Goal: Information Seeking & Learning: Learn about a topic

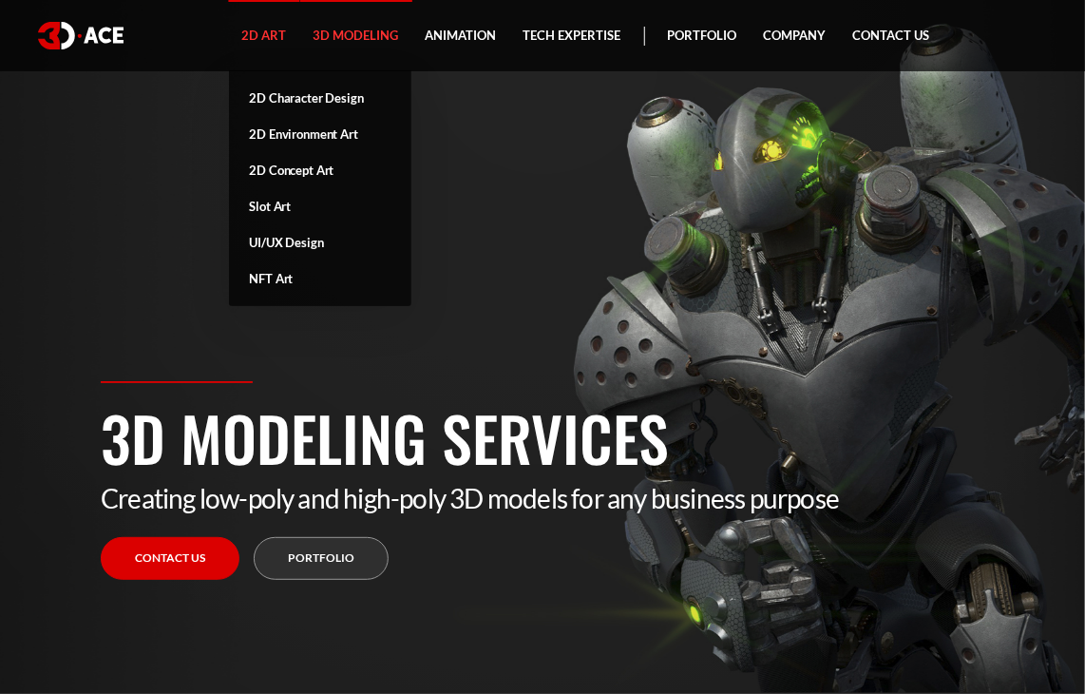
click at [288, 40] on link "2D Art" at bounding box center [264, 35] width 71 height 71
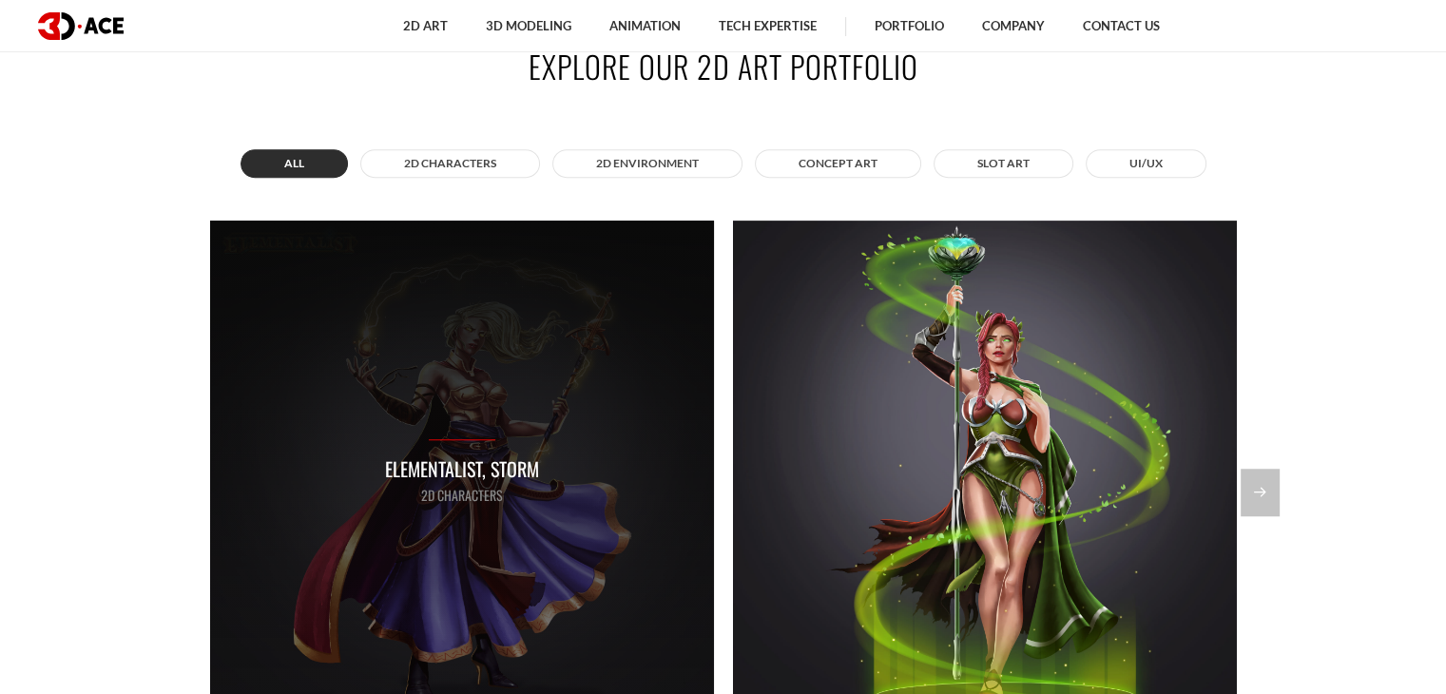
scroll to position [1427, 0]
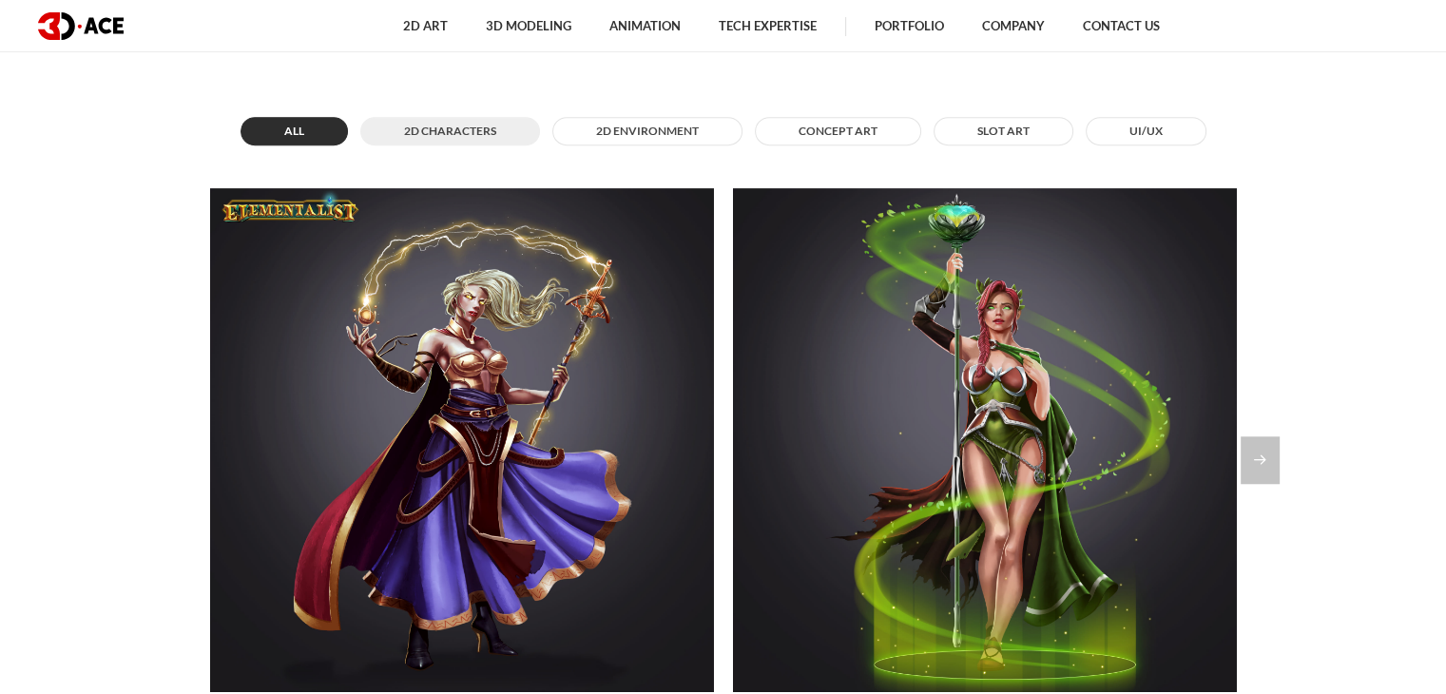
click at [488, 127] on button "2D Characters" at bounding box center [450, 131] width 180 height 29
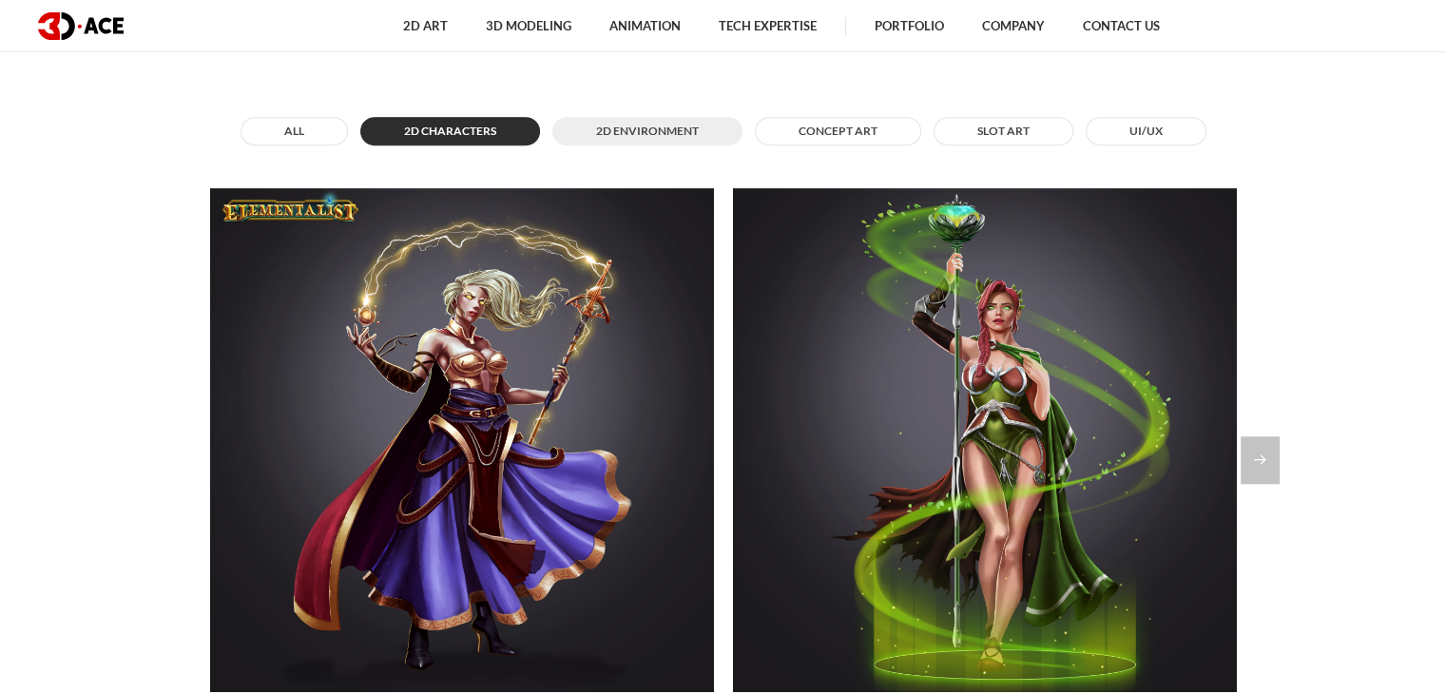
click at [609, 126] on button "2D Environment" at bounding box center [647, 131] width 190 height 29
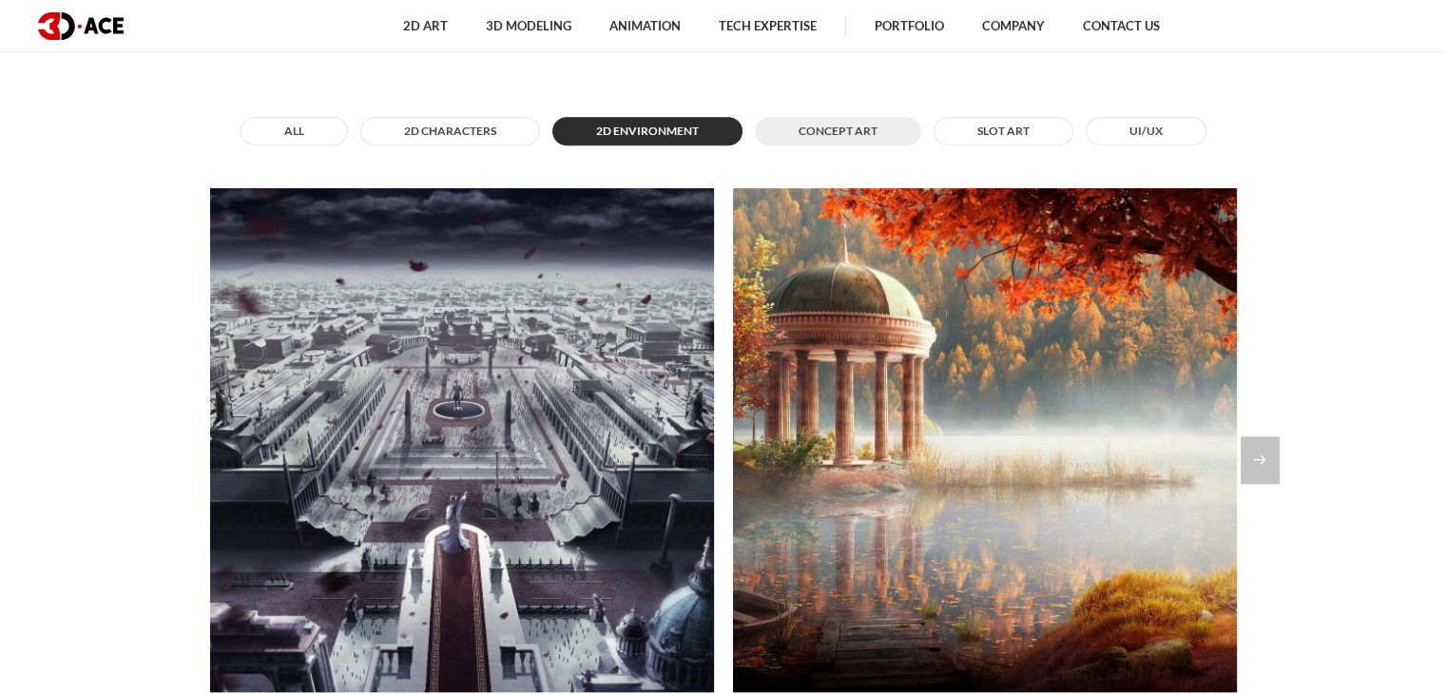
click at [852, 131] on button "Concept Art" at bounding box center [838, 131] width 166 height 29
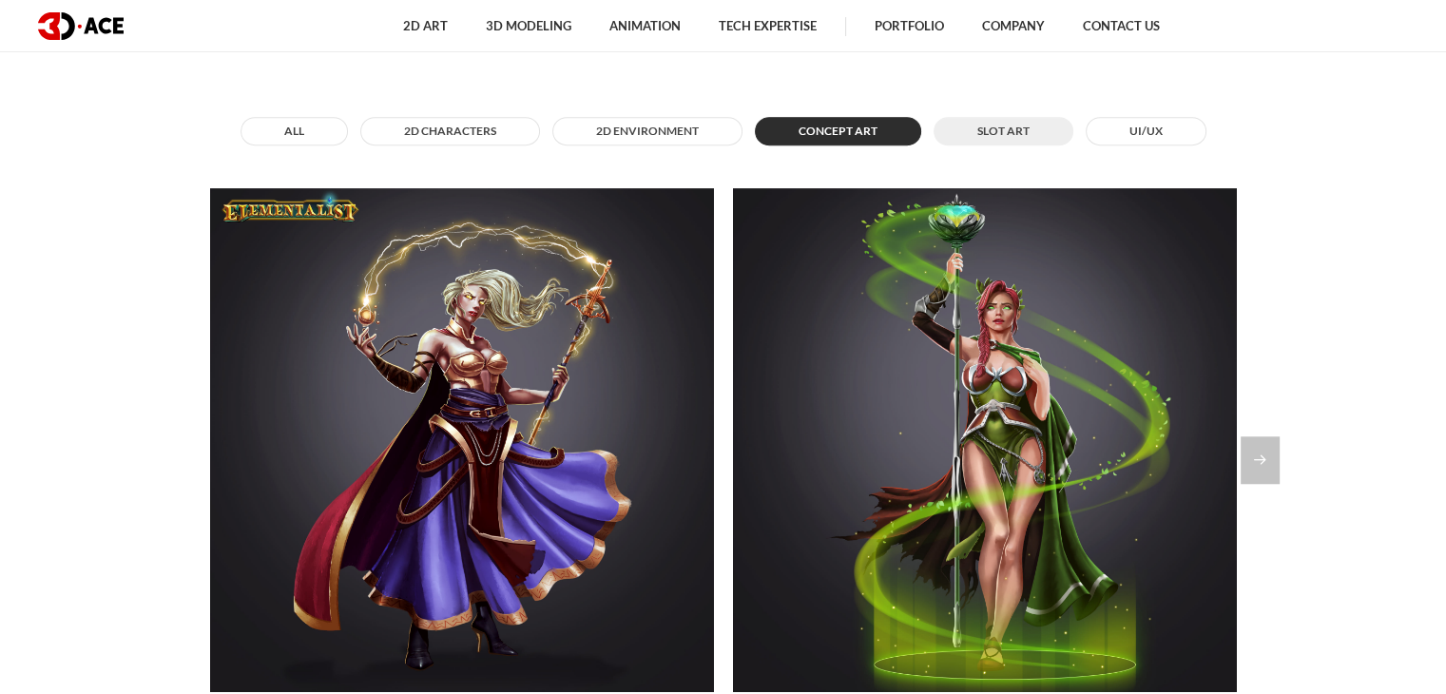
click at [998, 130] on button "Slot Art" at bounding box center [1003, 131] width 140 height 29
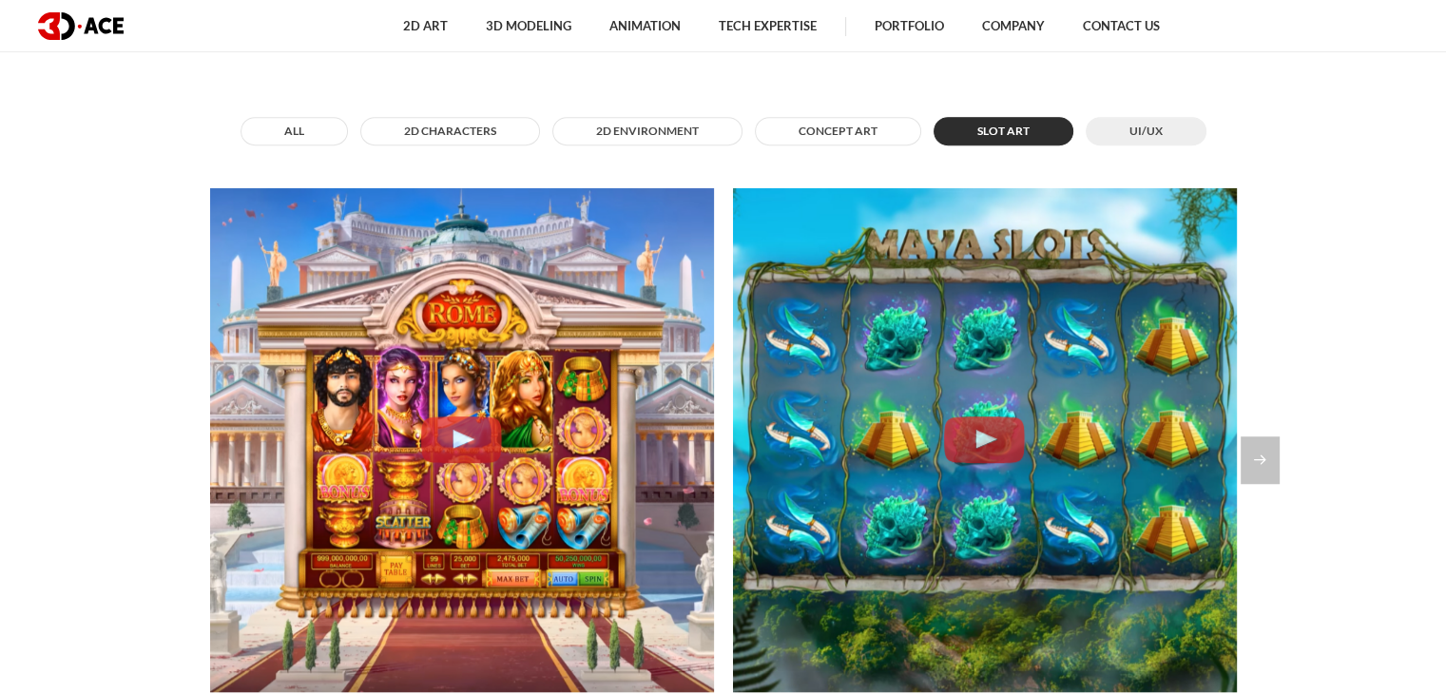
click at [1129, 125] on button "UI/UX" at bounding box center [1145, 131] width 121 height 29
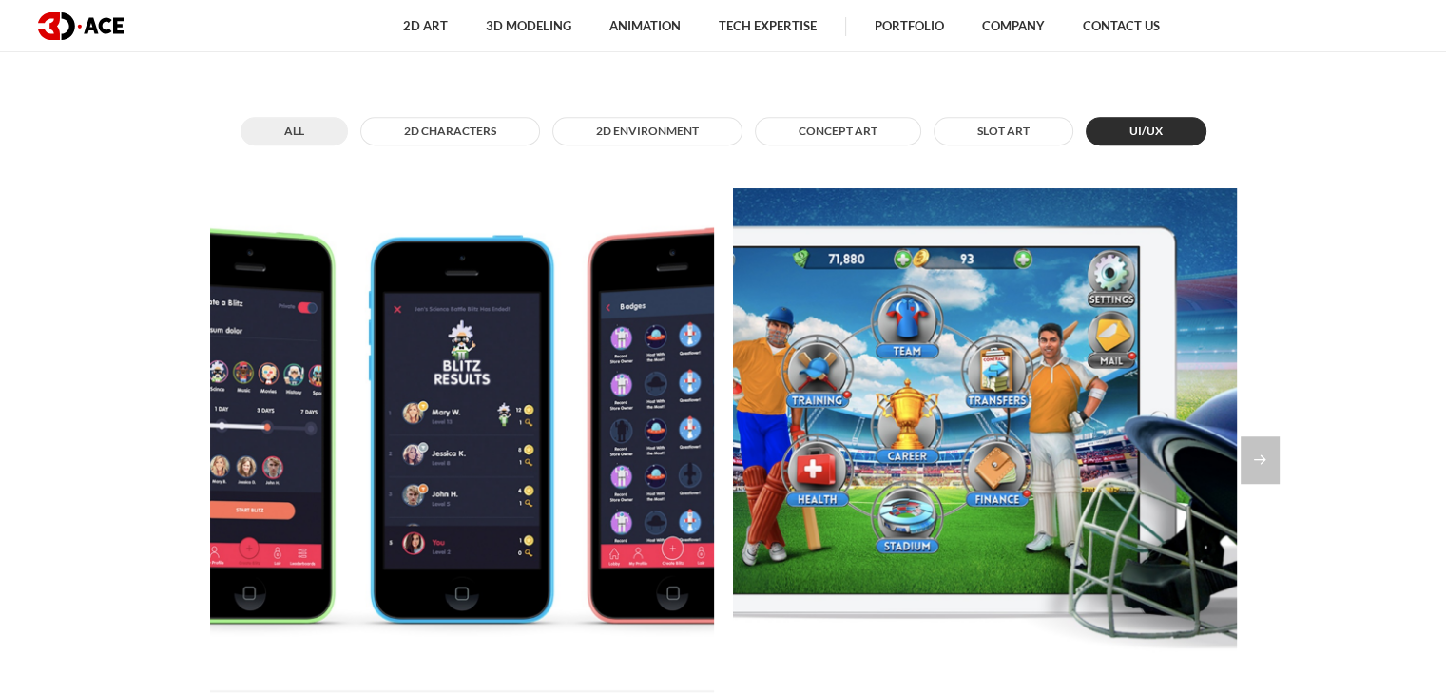
click at [335, 128] on button "All" at bounding box center [293, 131] width 107 height 29
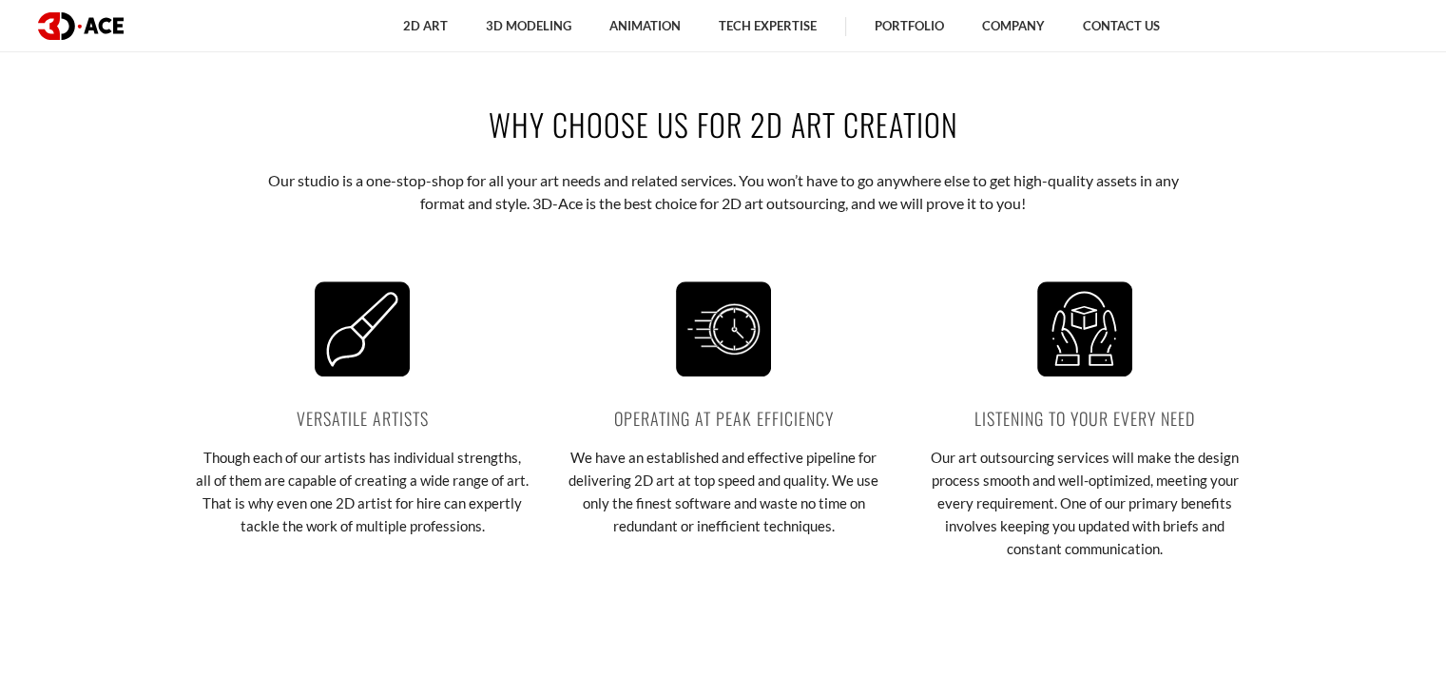
scroll to position [2282, 0]
